Goal: Check status

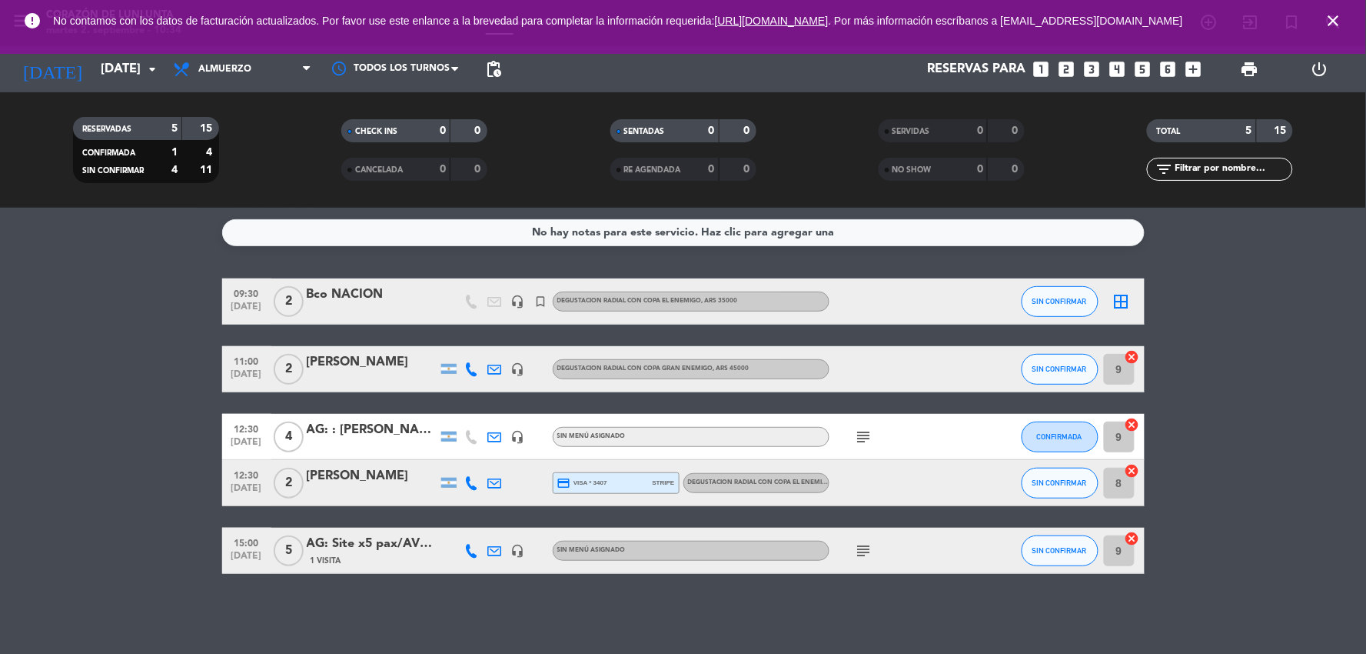
click at [1350, 3] on div "error No contamos con los datos de facturación actualizados. Por favor use este…" at bounding box center [683, 21] width 1366 height 42
click at [1339, 42] on span "close" at bounding box center [1334, 21] width 42 height 42
click at [1336, 28] on icon "close" at bounding box center [1334, 21] width 18 height 18
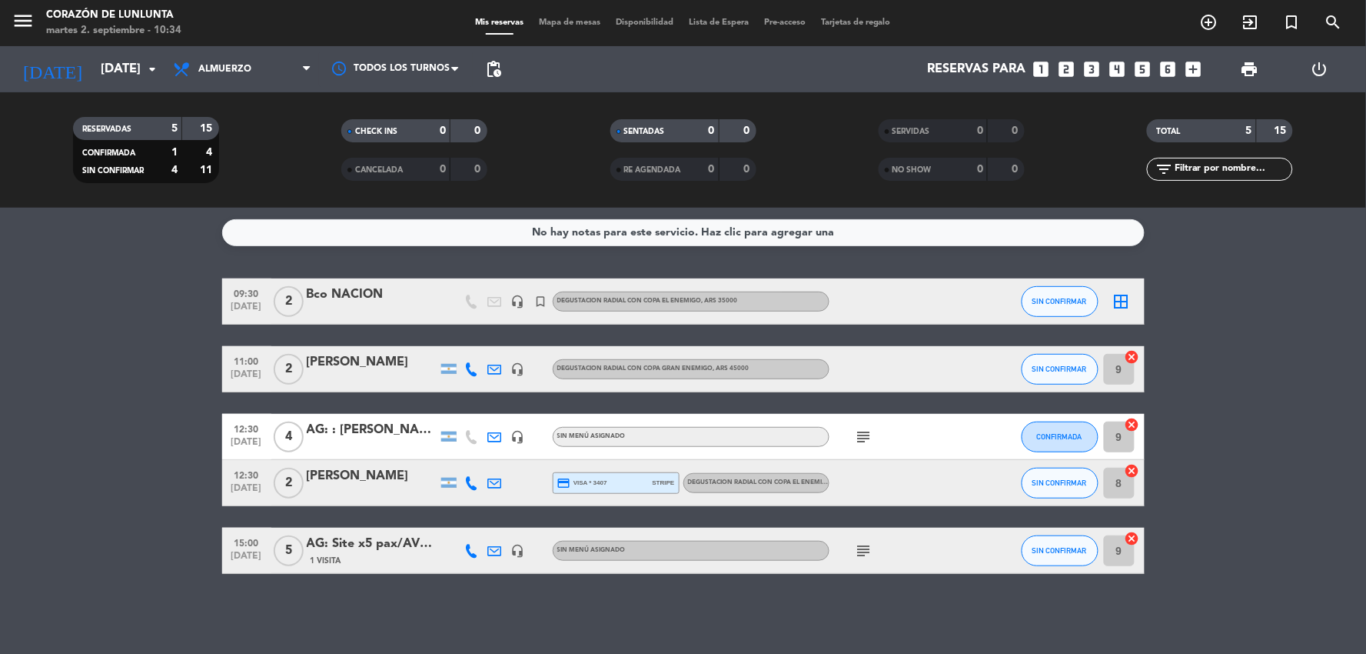
drag, startPoint x: 875, startPoint y: 427, endPoint x: 854, endPoint y: 431, distance: 21.3
click at [874, 427] on div "subject" at bounding box center [899, 436] width 138 height 45
click at [855, 431] on icon "subject" at bounding box center [864, 437] width 18 height 18
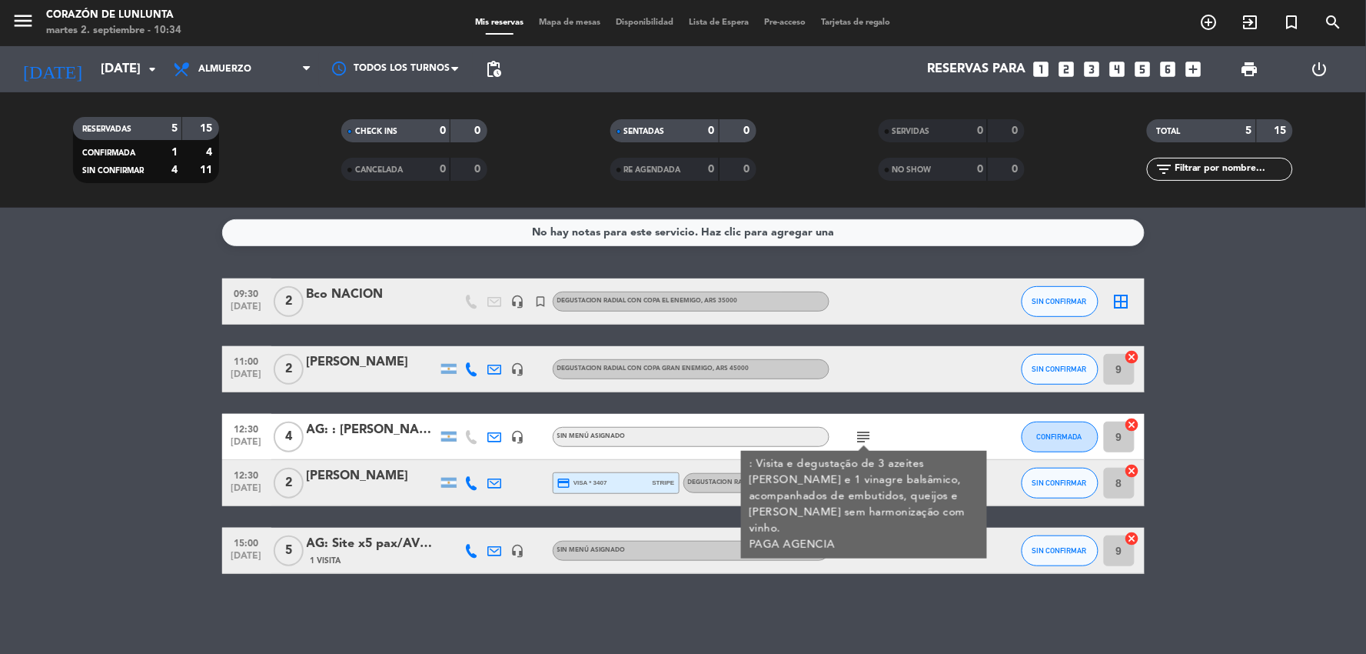
click at [863, 554] on icon "subject" at bounding box center [864, 550] width 18 height 18
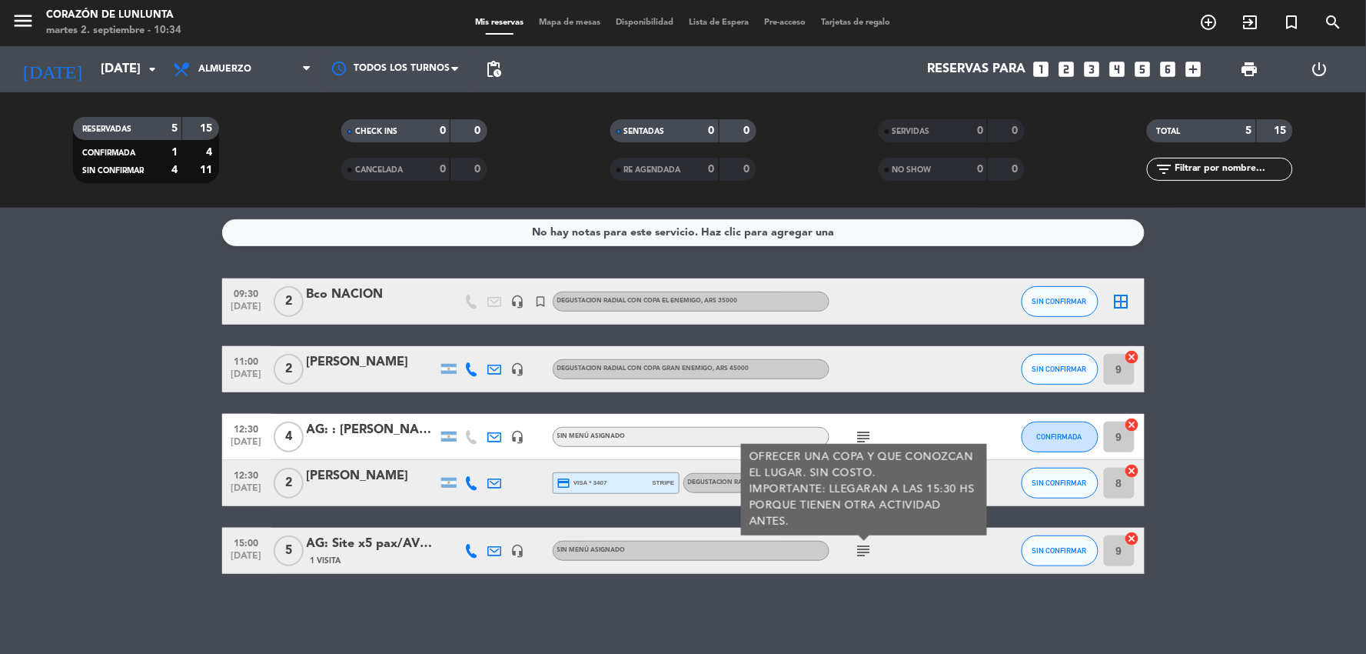
click at [863, 554] on icon "subject" at bounding box center [864, 550] width 18 height 18
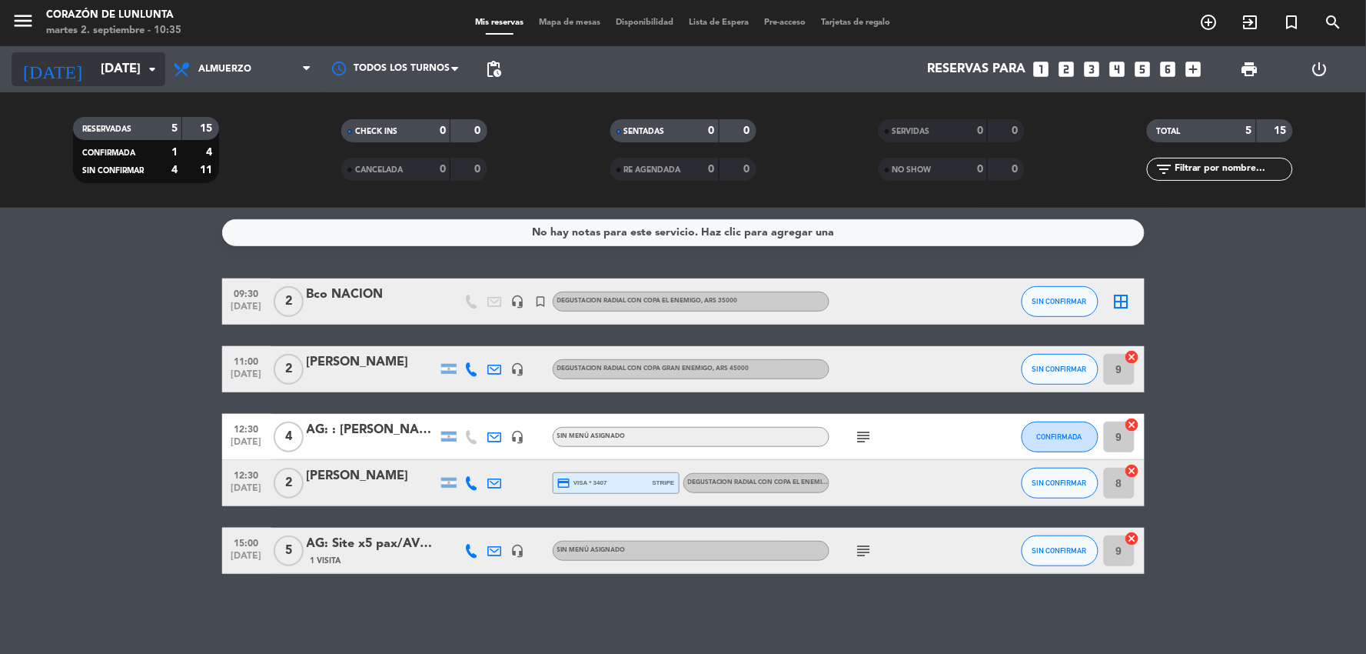
click at [111, 56] on input "[DATE]" at bounding box center [174, 70] width 163 height 30
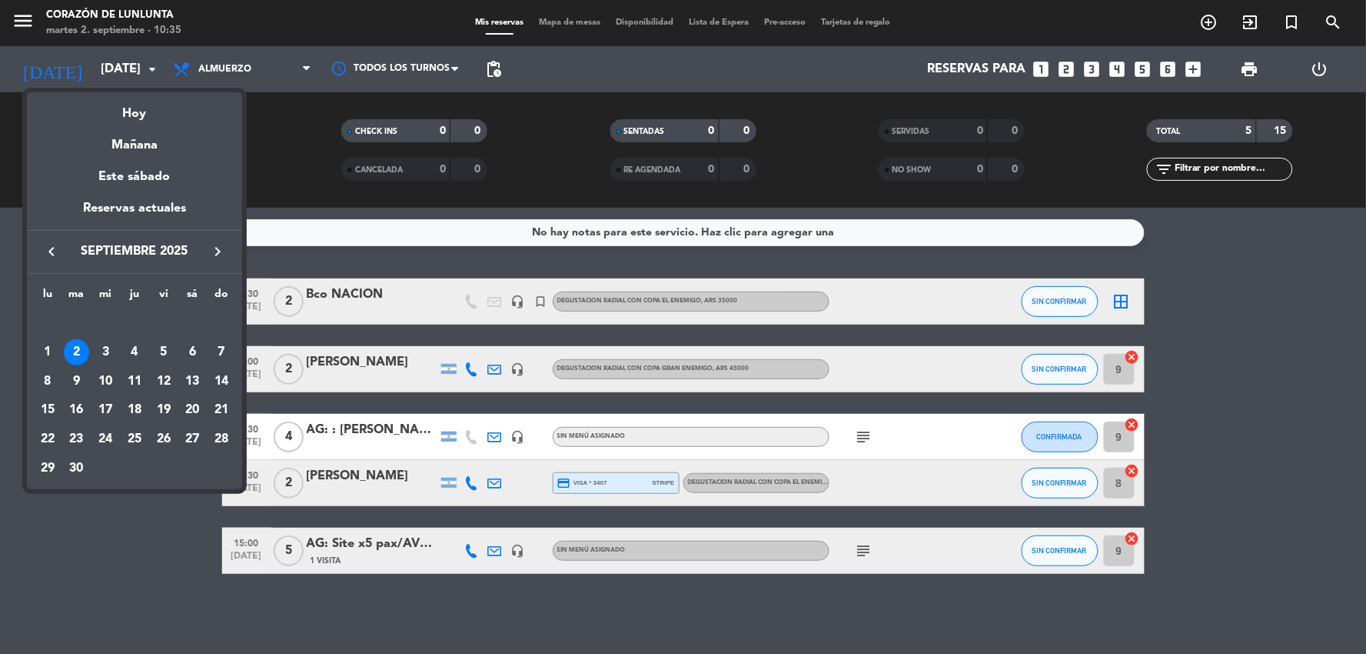
click at [78, 350] on div "2" at bounding box center [77, 352] width 26 height 26
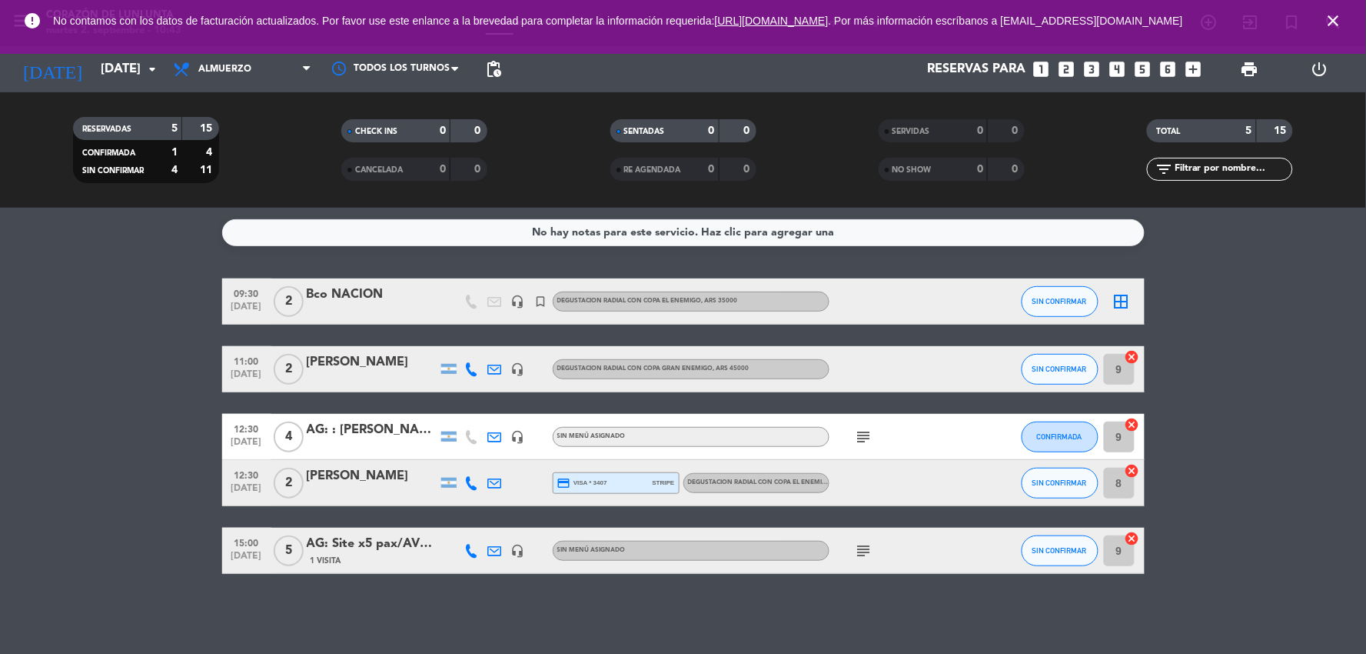
drag, startPoint x: 4, startPoint y: 334, endPoint x: 142, endPoint y: 263, distance: 155.8
click at [4, 334] on bookings-row "09:30 [DATE] 2 Bco NACION headset_mic turned_in_not DEGUSTACION RADIAL CON COPA…" at bounding box center [683, 425] width 1366 height 295
click at [388, 370] on div "[PERSON_NAME]" at bounding box center [372, 362] width 131 height 20
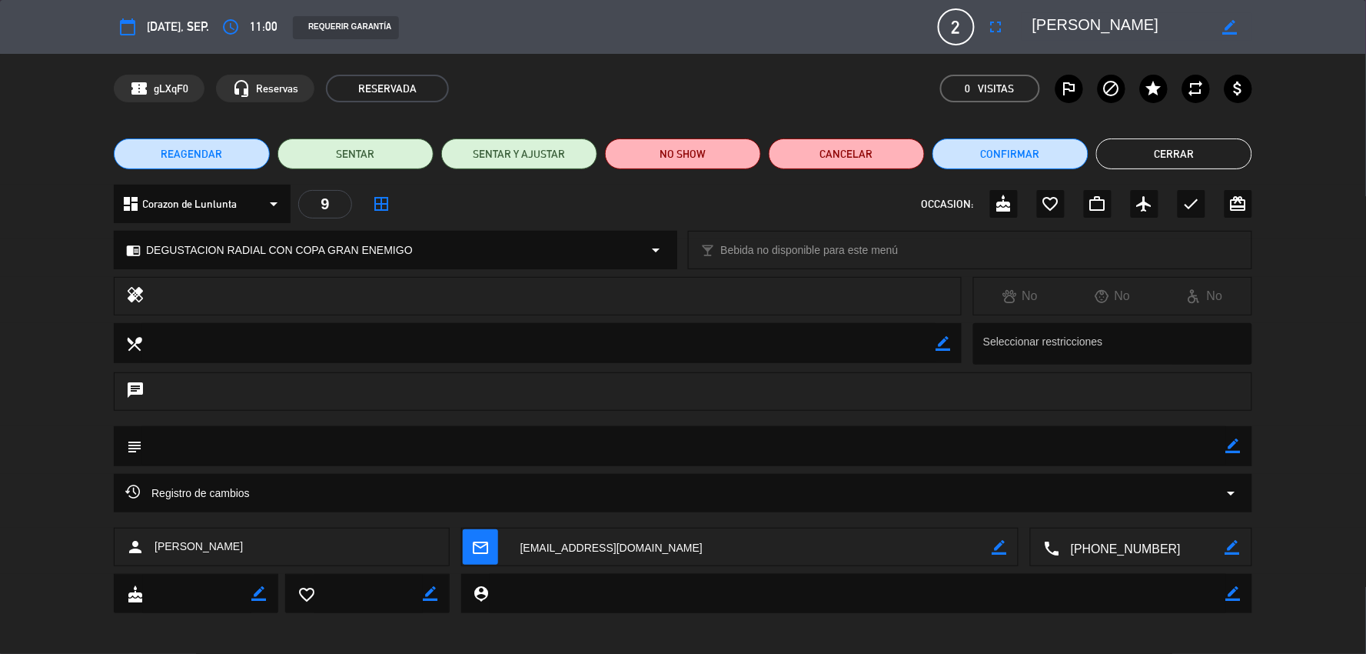
click at [1196, 147] on button "Cerrar" at bounding box center [1175, 153] width 156 height 31
